Goal: Transaction & Acquisition: Subscribe to service/newsletter

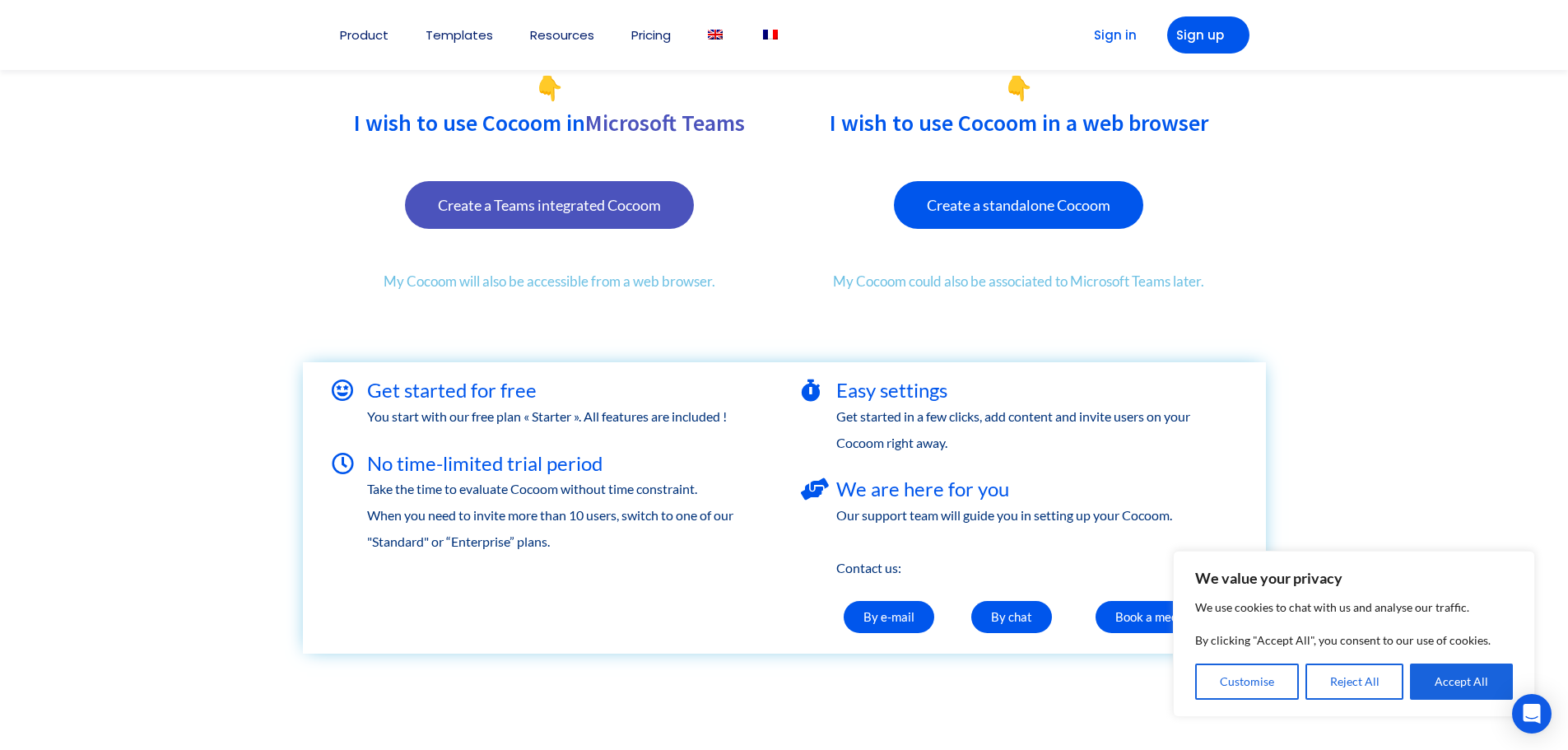
scroll to position [247, 0]
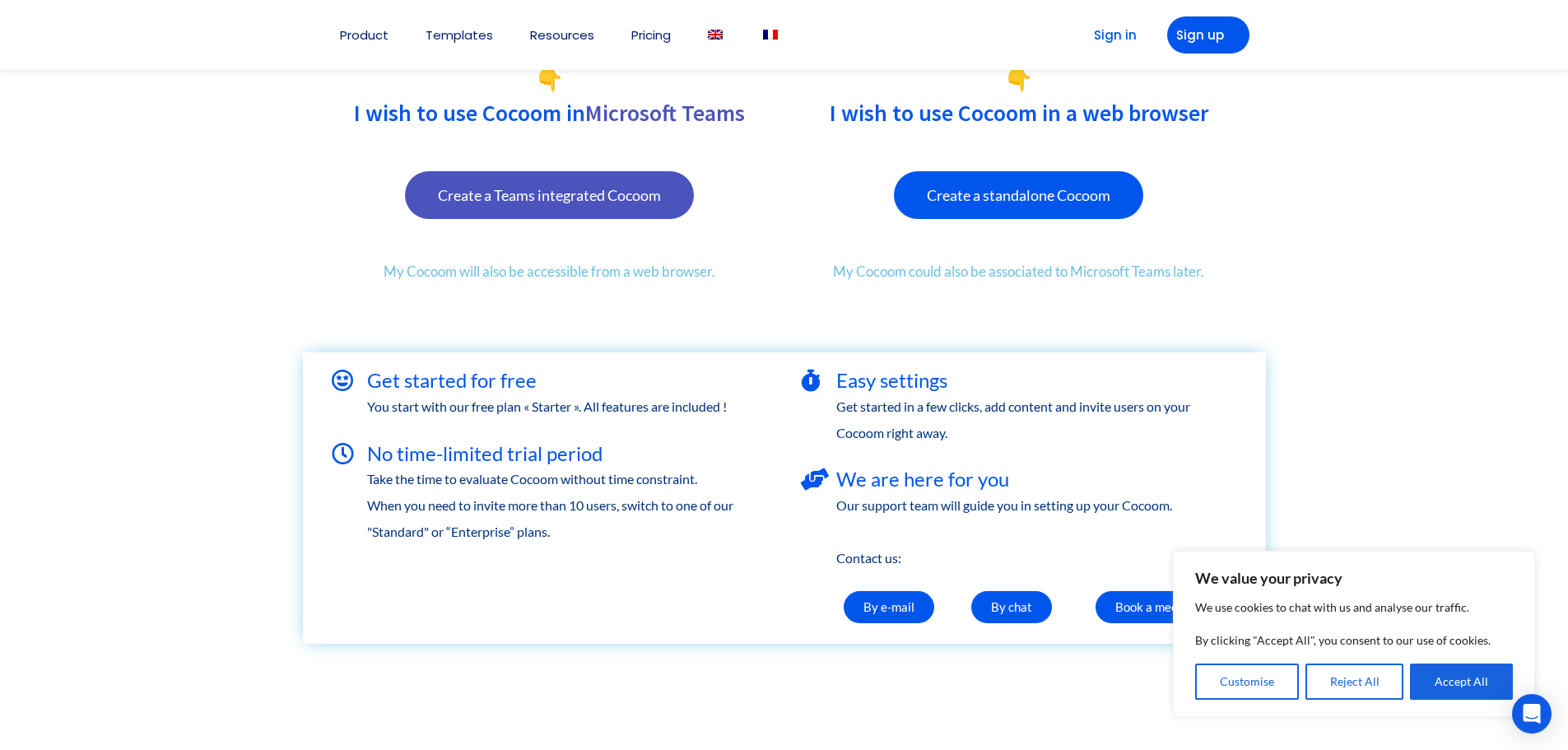
click at [1459, 684] on button "Accept All" at bounding box center [1461, 681] width 103 height 36
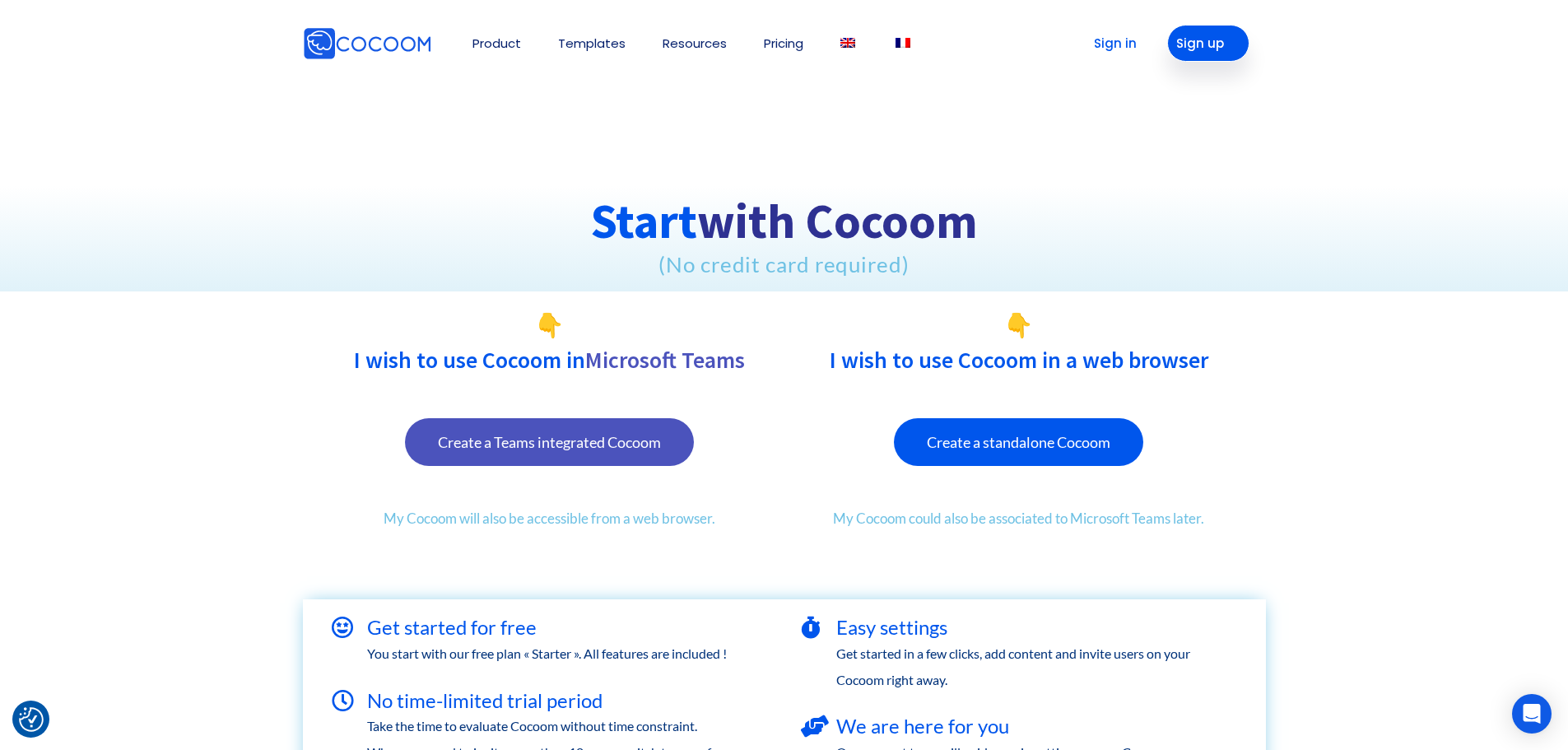
click at [1214, 42] on link "Sign up" at bounding box center [1207, 43] width 82 height 37
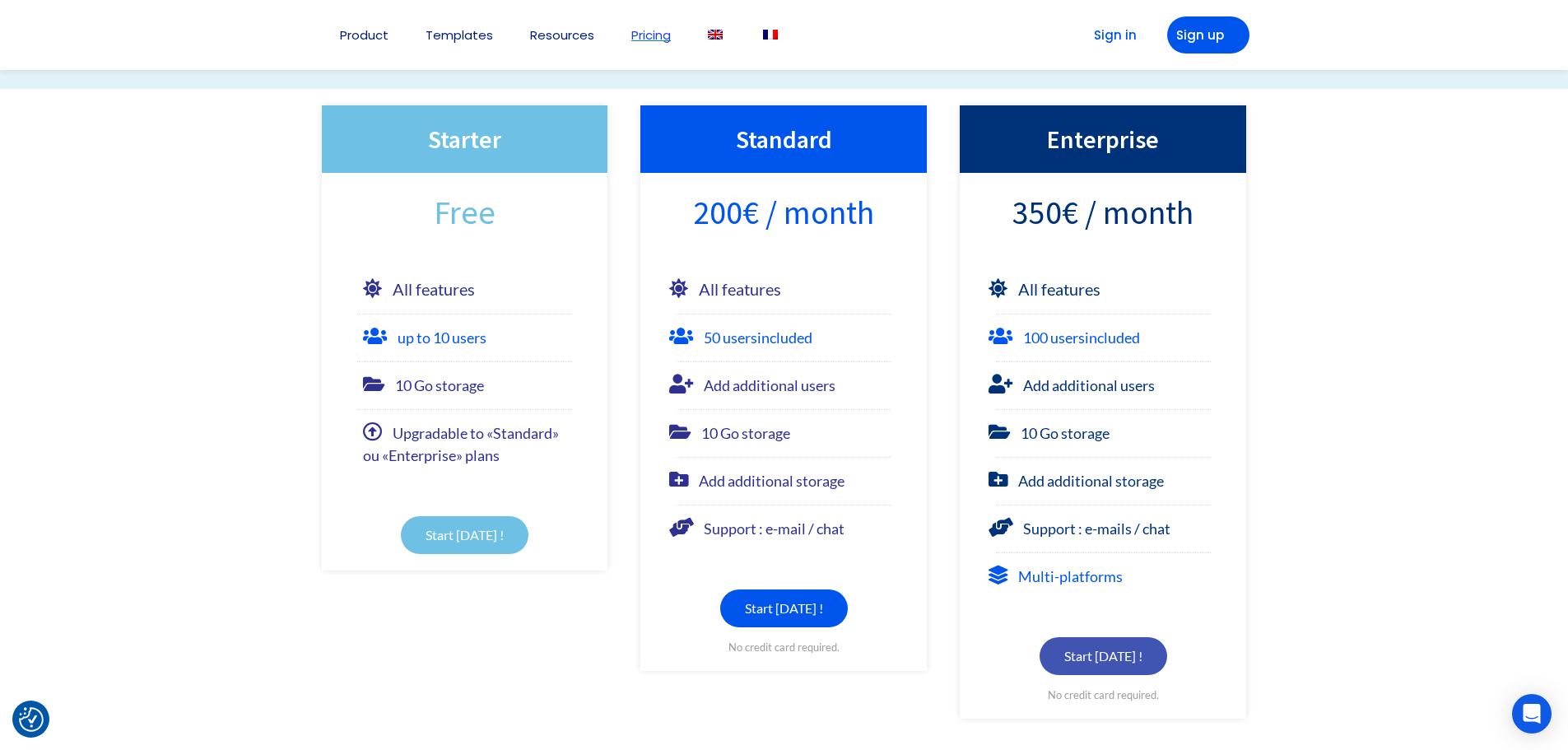
scroll to position [247, 0]
